Goal: Information Seeking & Learning: Learn about a topic

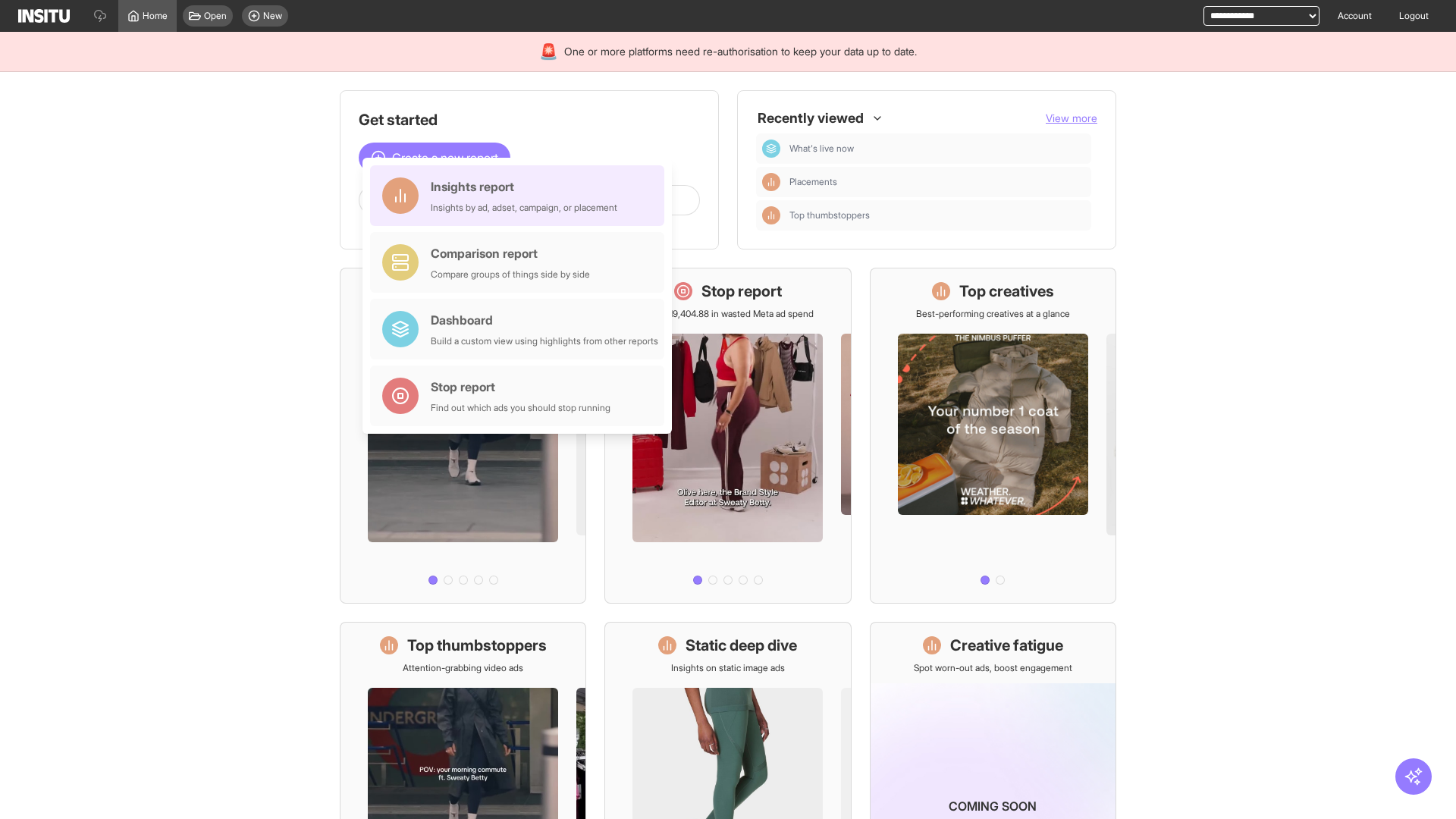
click at [521, 196] on div "Insights report Insights by ad, adset, campaign, or placement" at bounding box center [524, 196] width 186 height 37
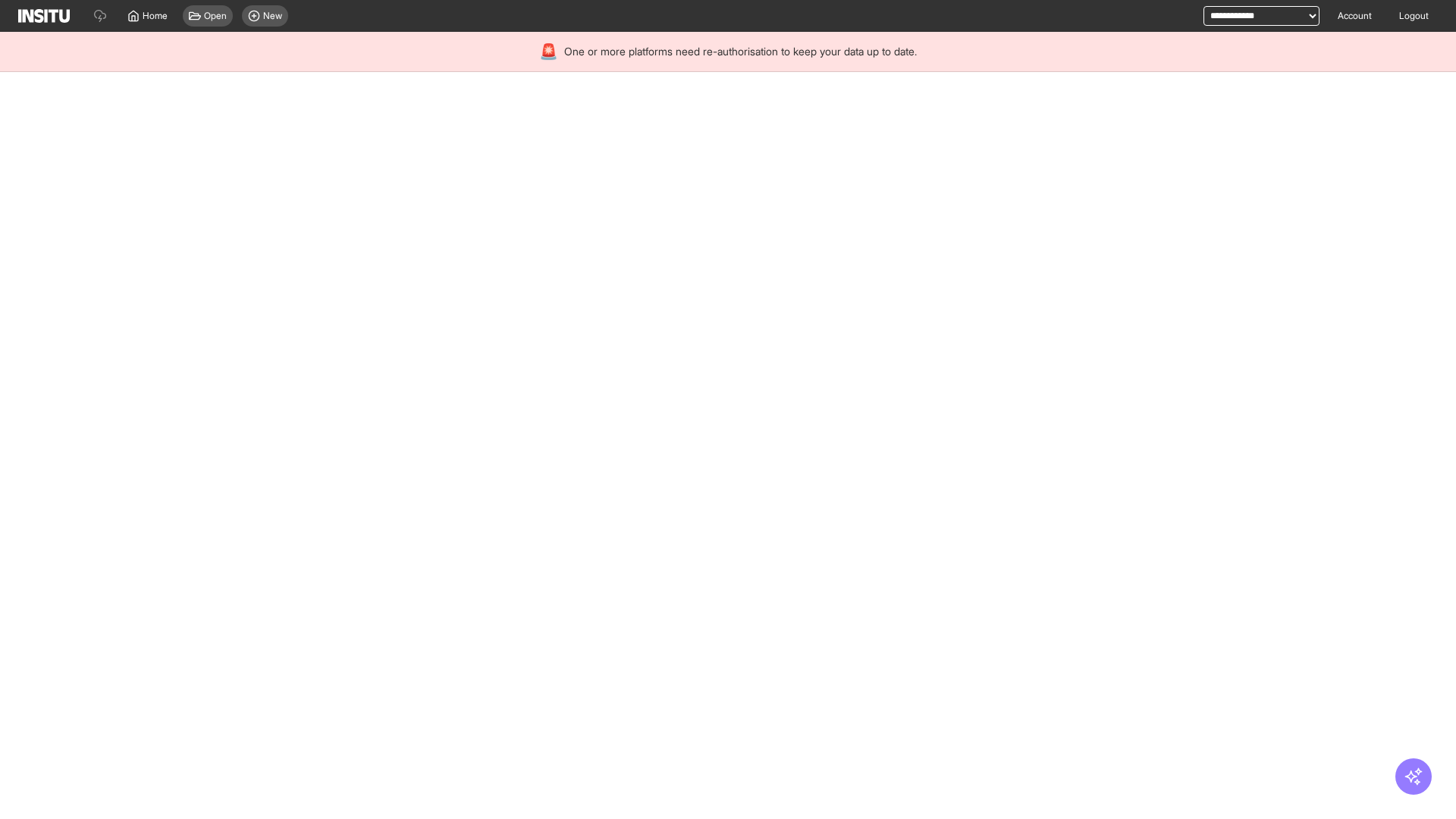
select select "**"
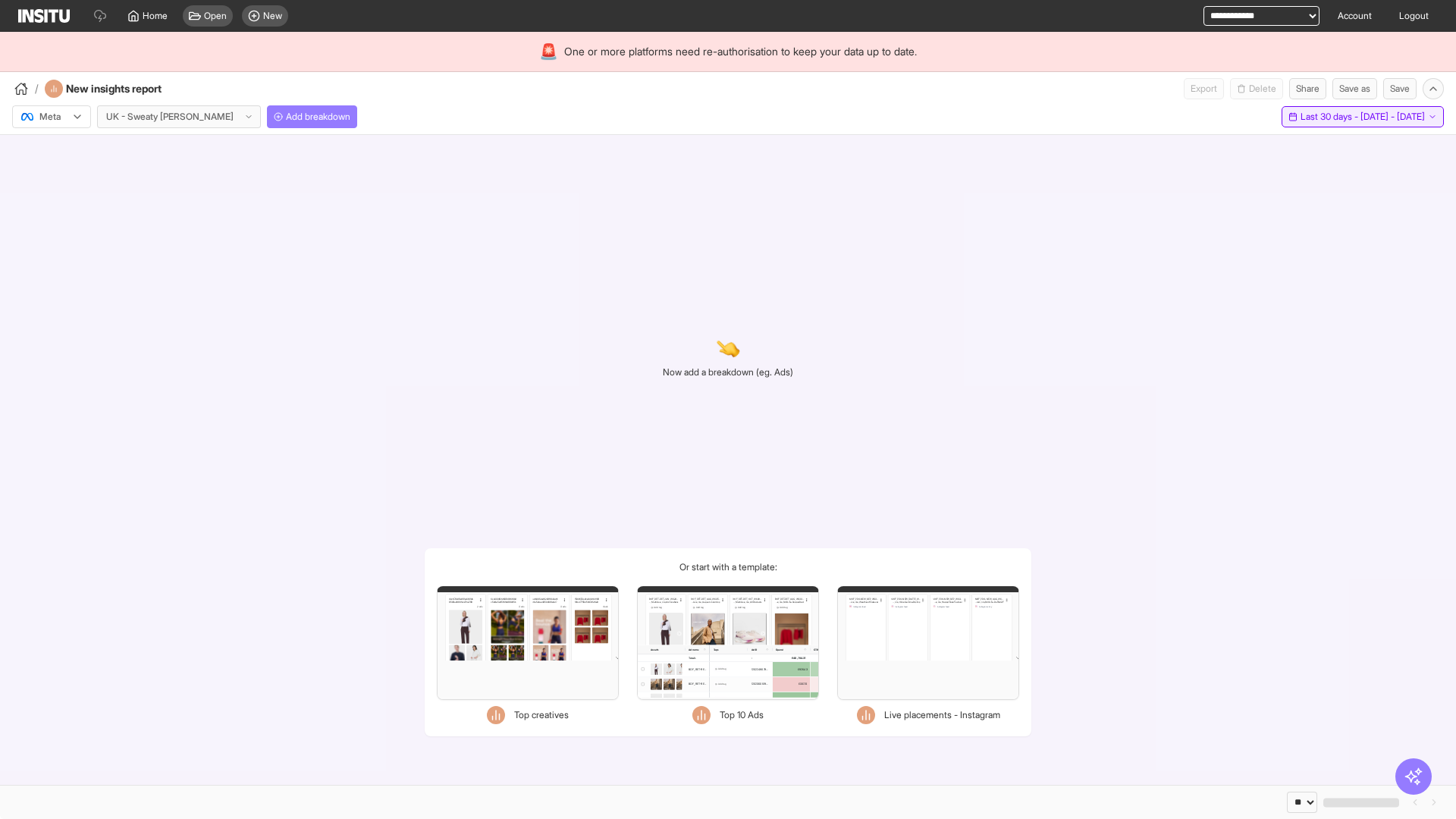
click at [1328, 117] on span "Last 30 days - [DATE] - [DATE]" at bounding box center [1362, 116] width 124 height 12
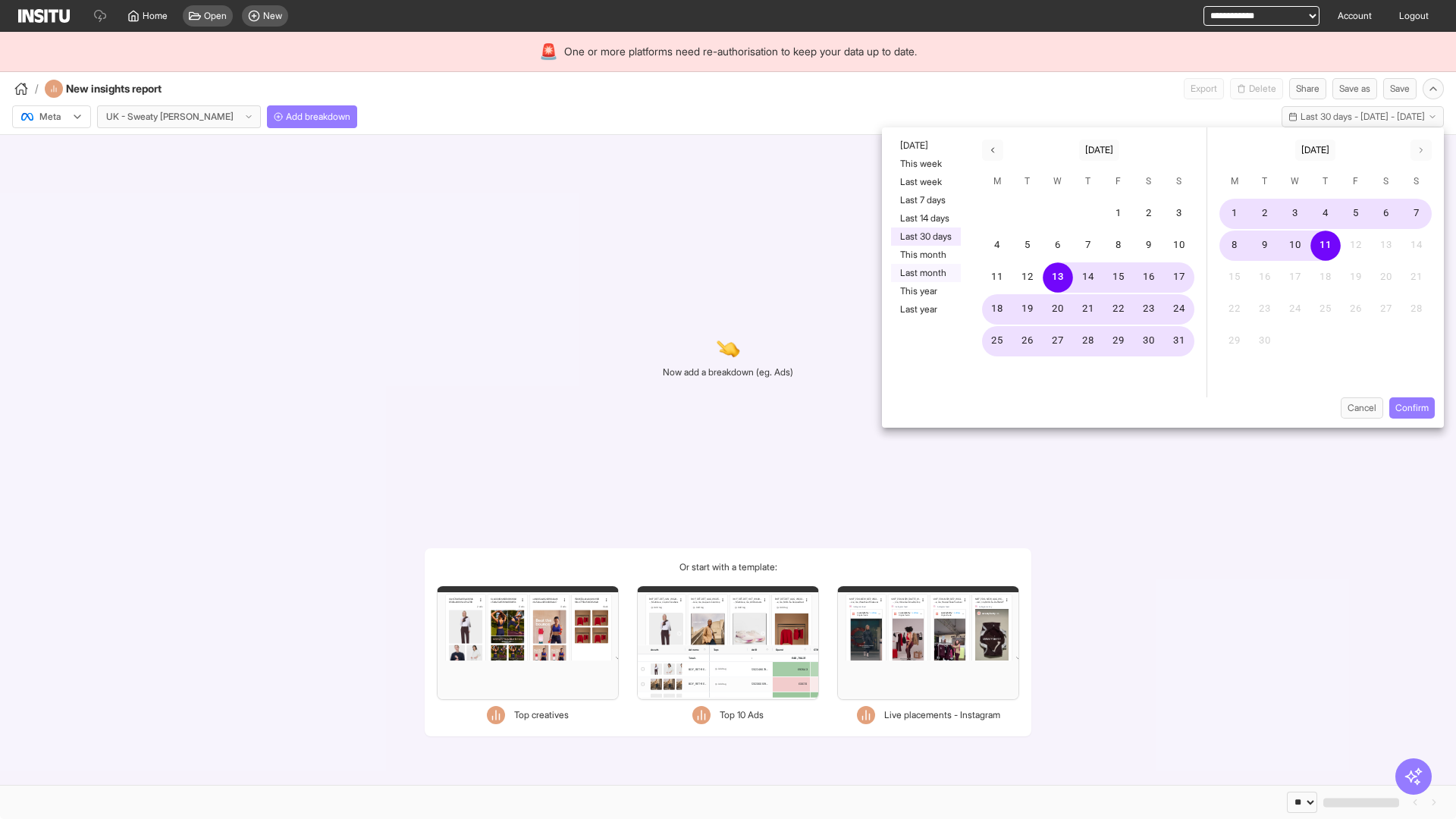
click at [925, 273] on button "Last month" at bounding box center [925, 273] width 70 height 18
